Goal: Transaction & Acquisition: Purchase product/service

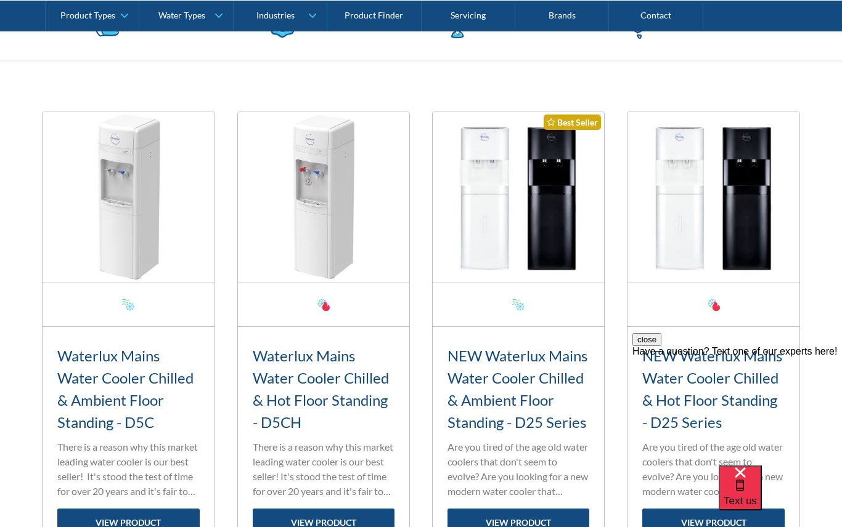
scroll to position [394, 0]
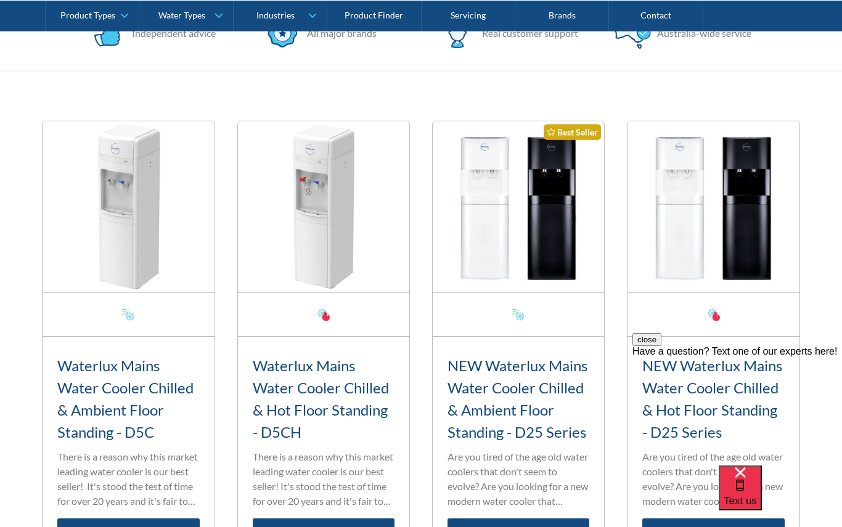
click at [136, 406] on h3 "Waterlux Mains Water Cooler Chilled & Ambient Floor Standing - D5C" at bounding box center [128, 399] width 142 height 89
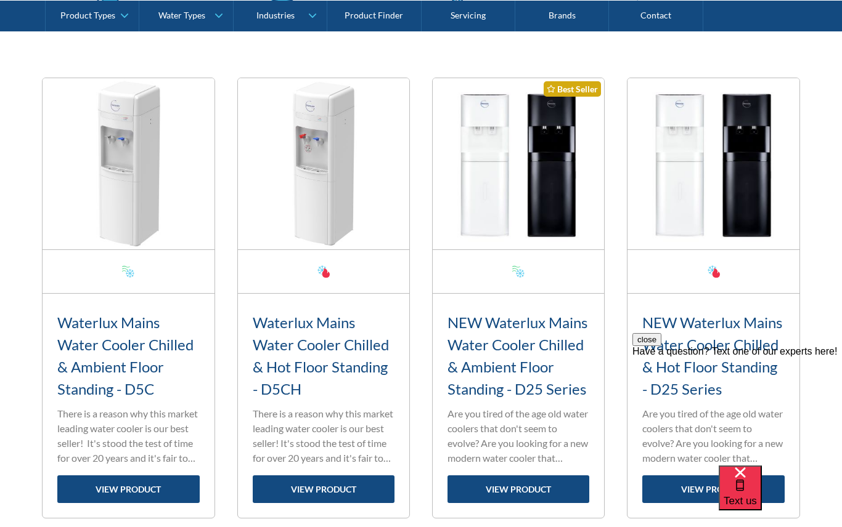
scroll to position [444, 0]
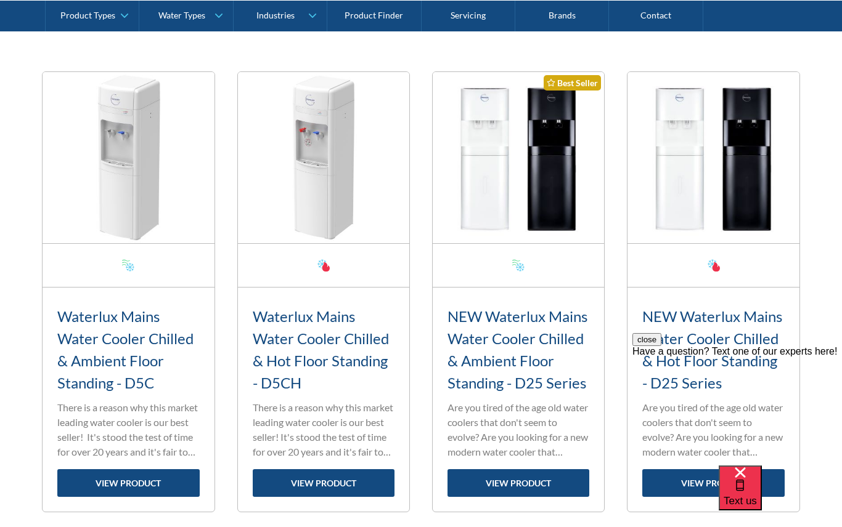
click at [158, 485] on link "view product" at bounding box center [128, 483] width 142 height 28
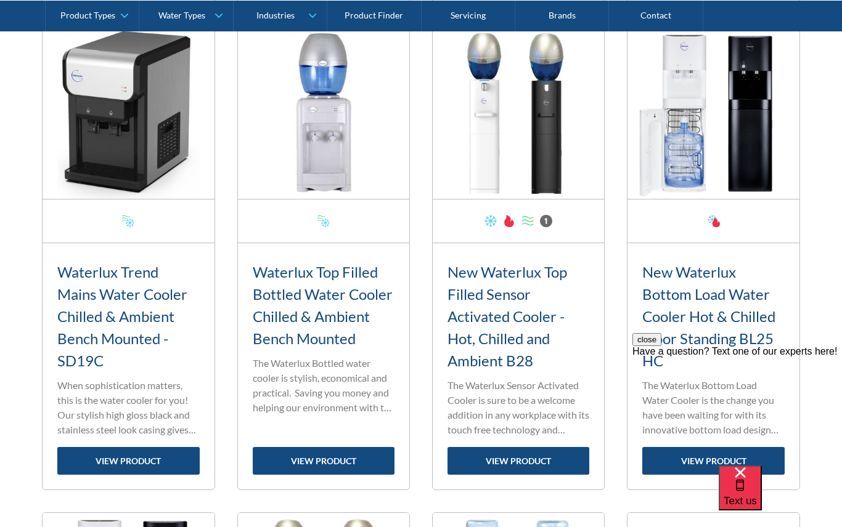
scroll to position [1438, 0]
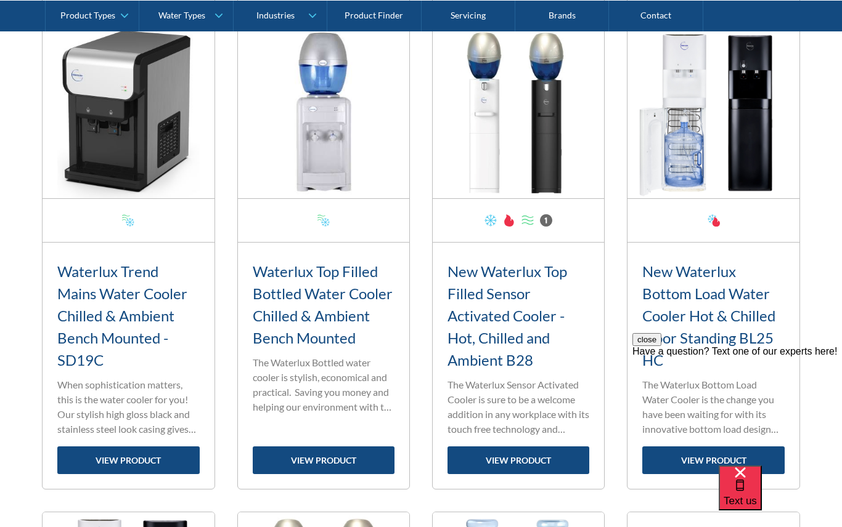
click at [723, 325] on h3 "New Waterlux Bottom Load Water Cooler Hot & Chilled Floor Standing BL25 HC" at bounding box center [713, 316] width 142 height 111
click at [735, 314] on h3 "New Waterlux Bottom Load Water Cooler Hot & Chilled Floor Standing BL25 HC" at bounding box center [713, 316] width 142 height 111
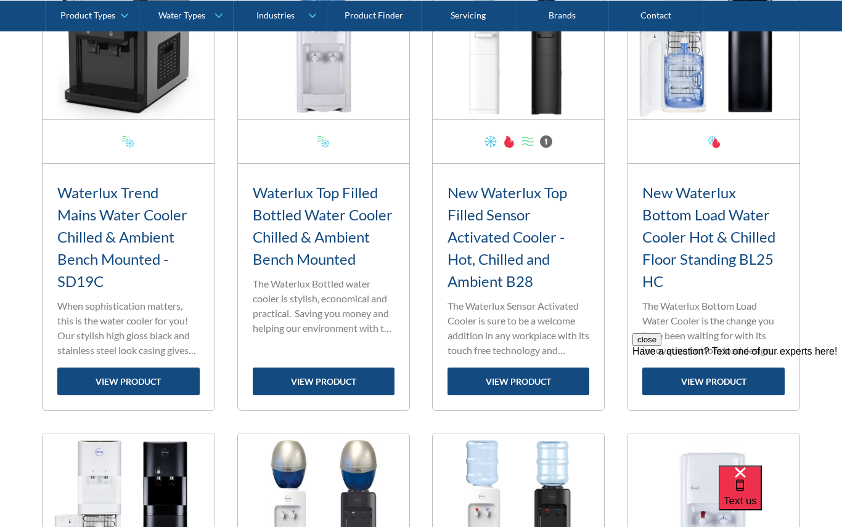
scroll to position [1521, 0]
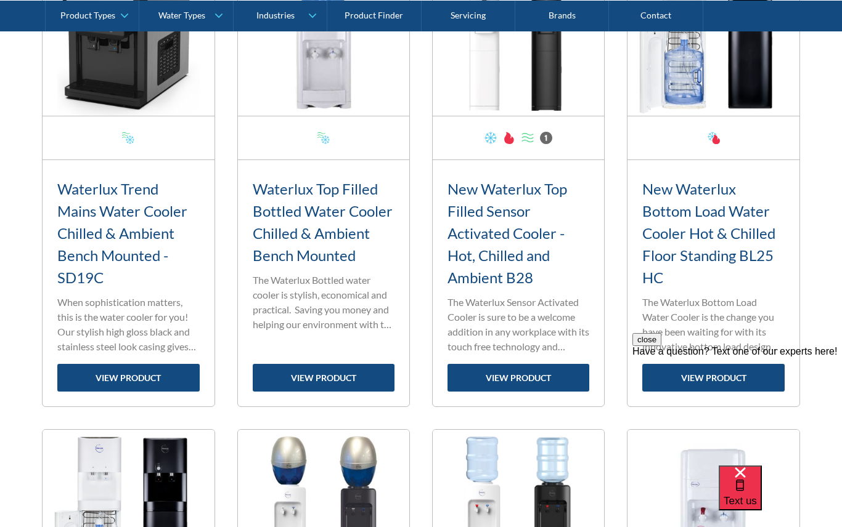
click at [721, 383] on link "view product" at bounding box center [713, 378] width 142 height 28
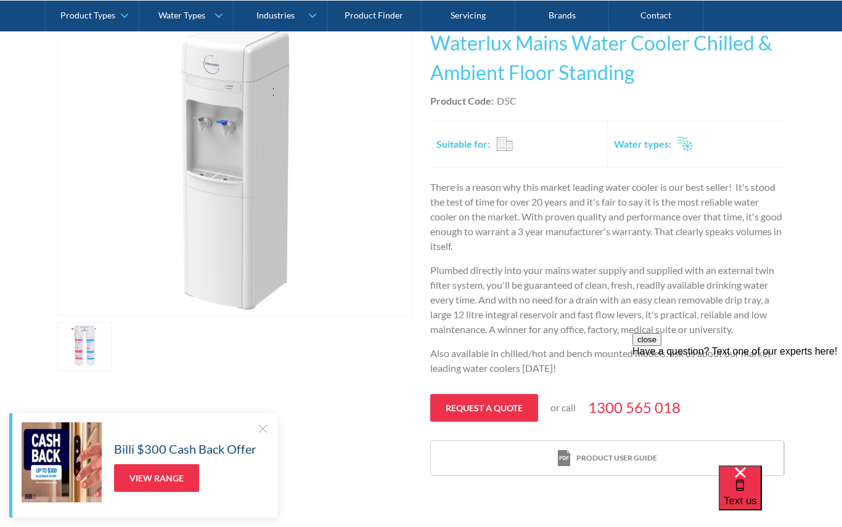
scroll to position [321, 0]
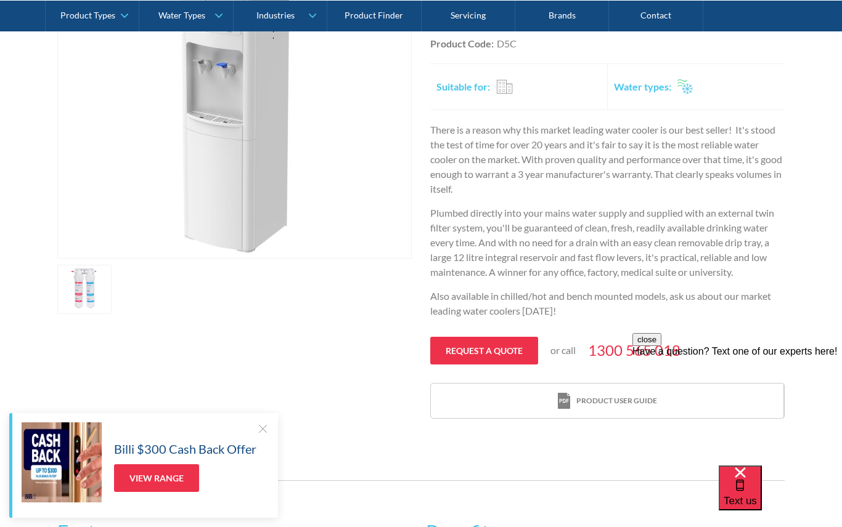
click at [635, 335] on div "close Have a question? Text one of our experts here!" at bounding box center [736, 407] width 209 height 148
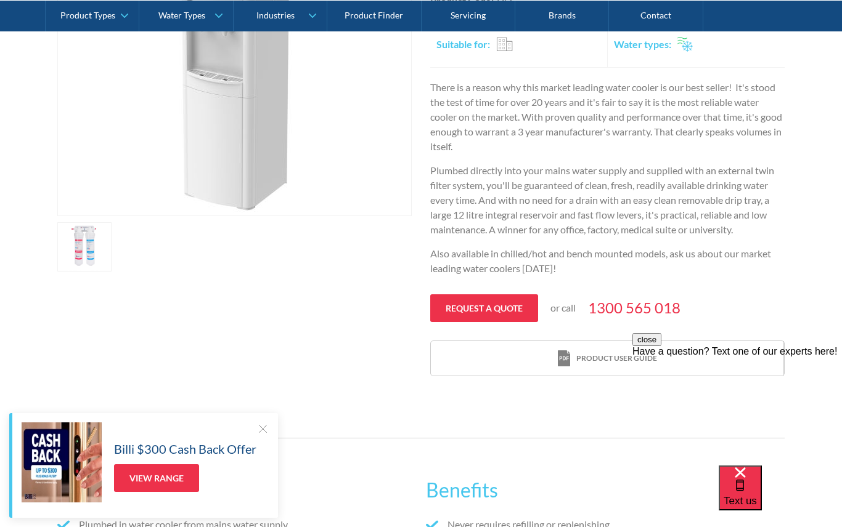
scroll to position [362, 0]
click at [616, 362] on div "Product user guide" at bounding box center [616, 360] width 81 height 11
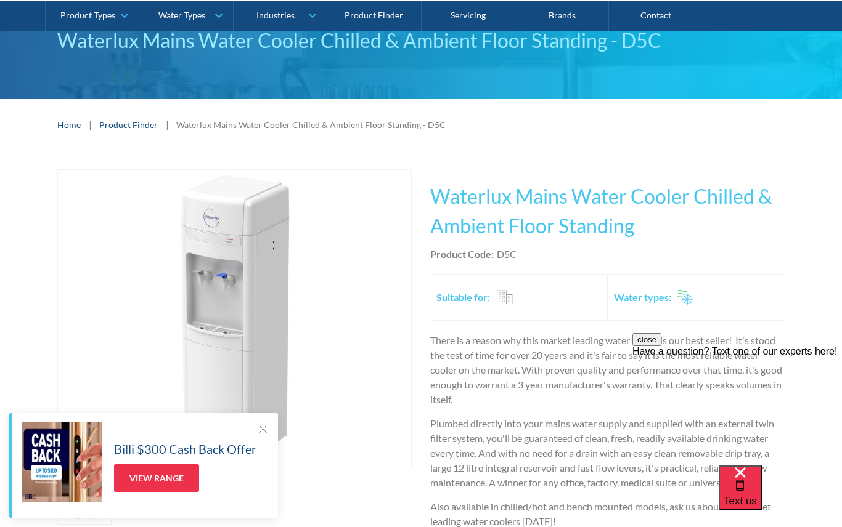
scroll to position [0, 0]
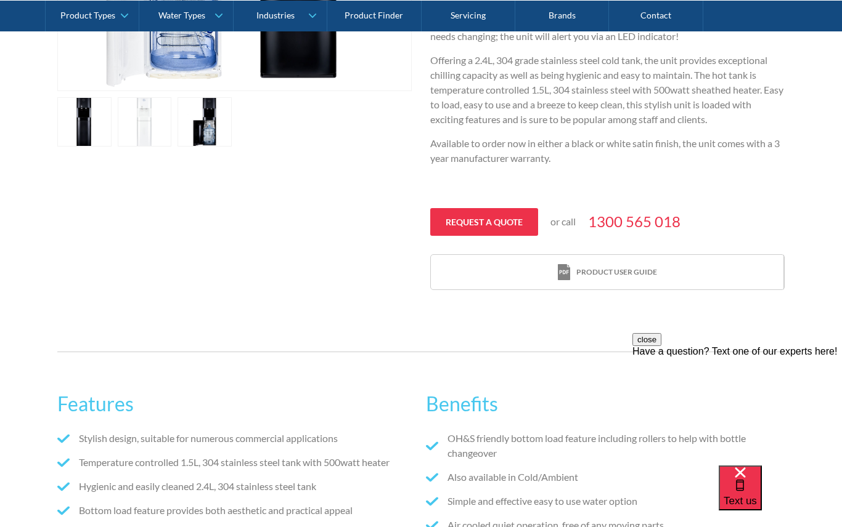
click at [631, 266] on div "Product user guide" at bounding box center [607, 272] width 99 height 17
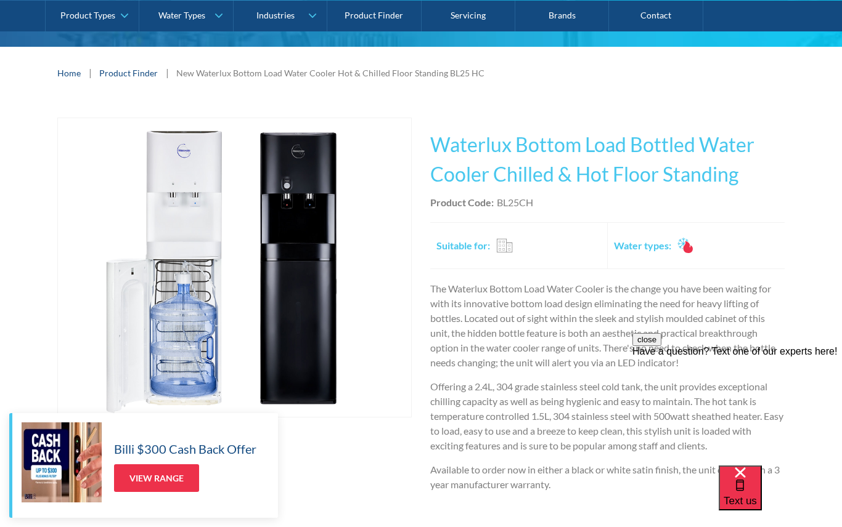
scroll to position [160, 0]
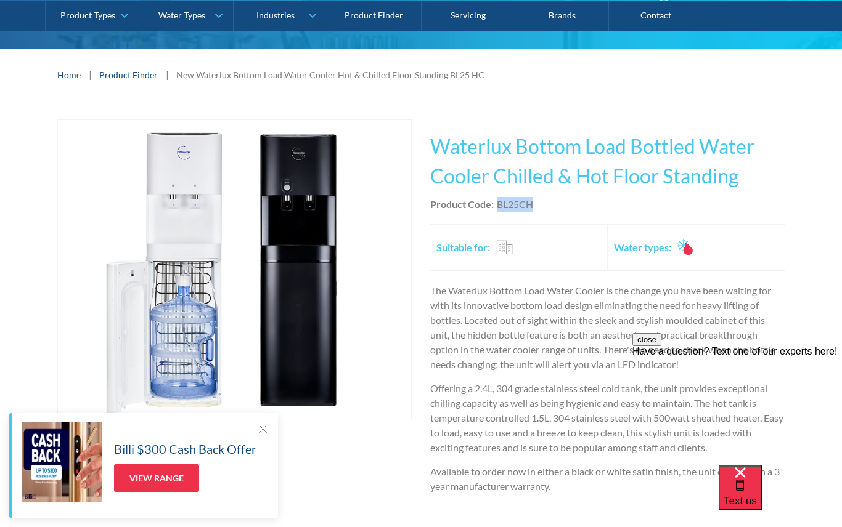
click at [799, 144] on div "Play video Fits Most Brands Best Seller No items found. This tap design is incl…" at bounding box center [421, 369] width 842 height 537
click at [162, 479] on link "View Range" at bounding box center [156, 479] width 85 height 28
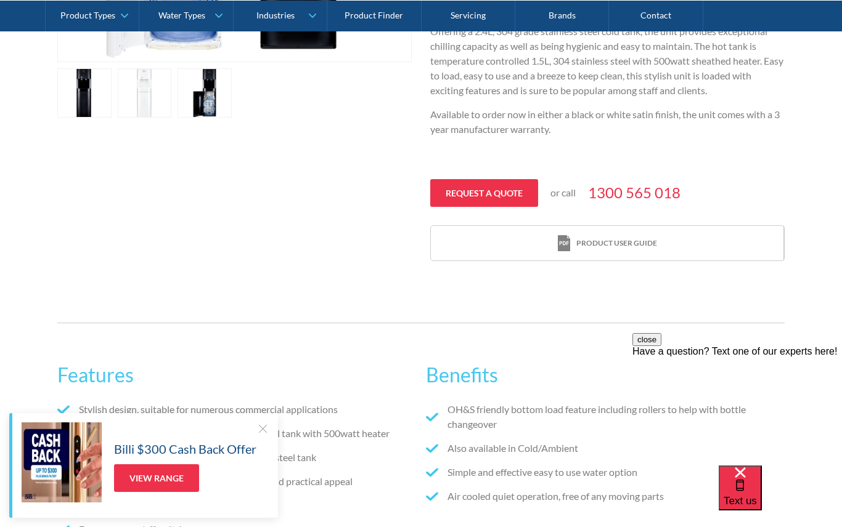
scroll to position [441, 0]
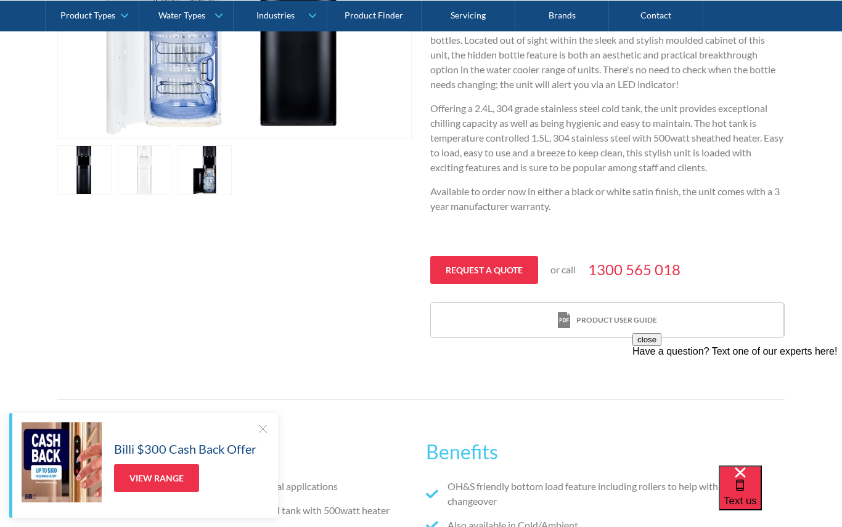
click at [481, 278] on link "Request a quote" at bounding box center [484, 270] width 108 height 28
